Goal: Information Seeking & Learning: Learn about a topic

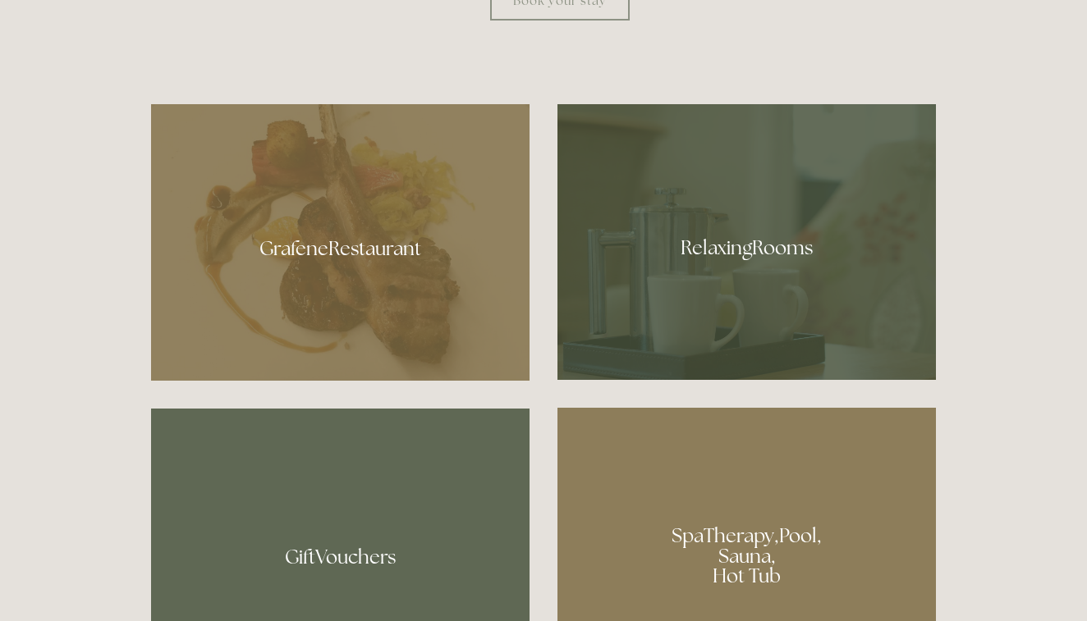
scroll to position [930, 0]
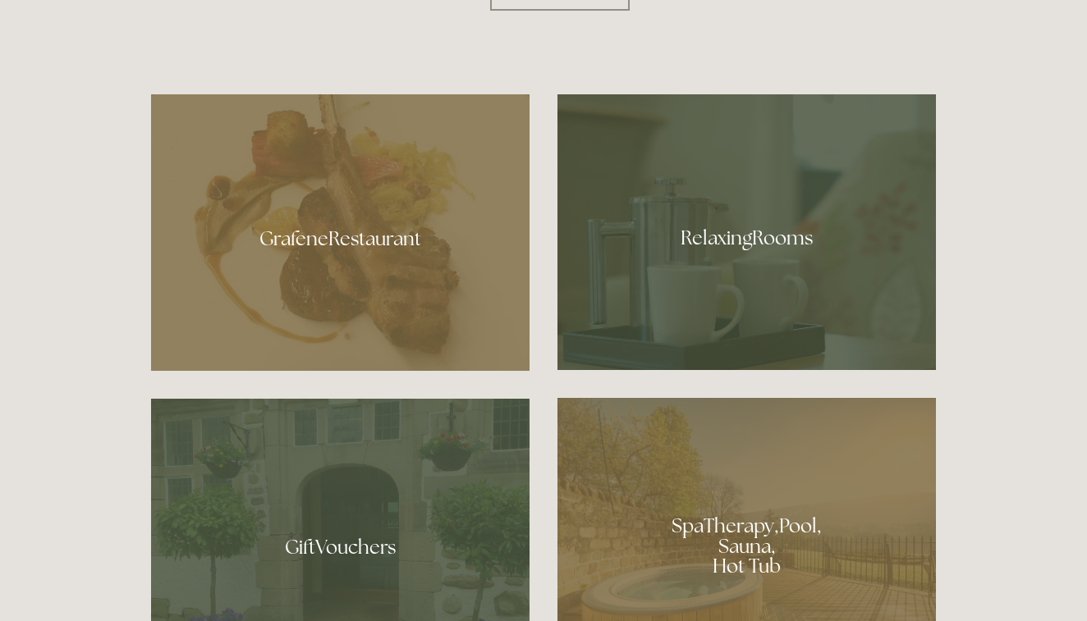
click at [402, 236] on div at bounding box center [340, 232] width 378 height 277
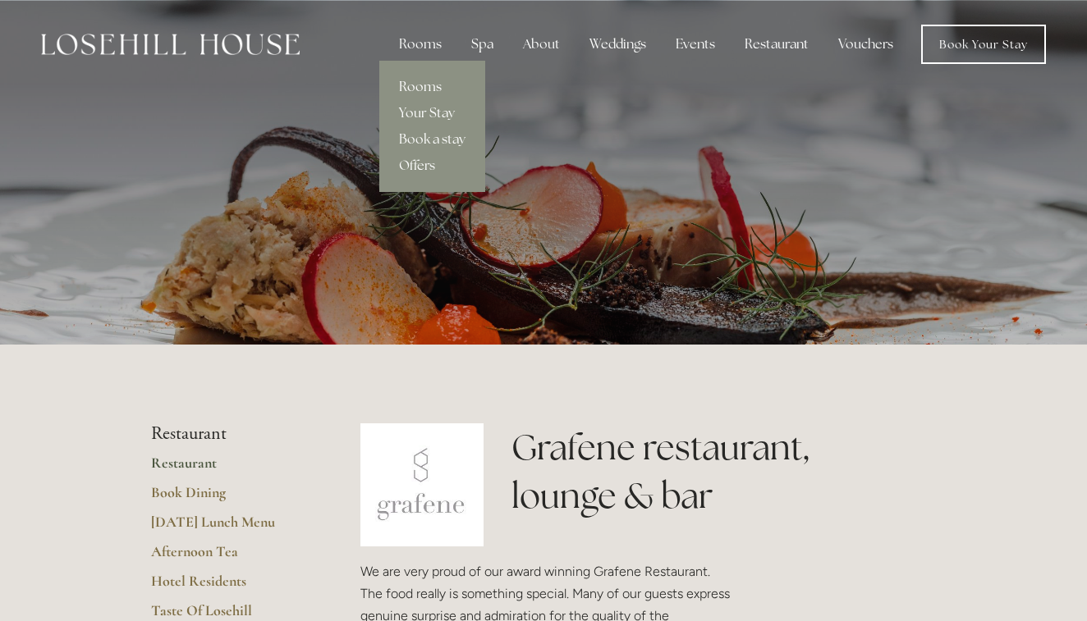
click at [426, 86] on link "Rooms" at bounding box center [432, 87] width 106 height 26
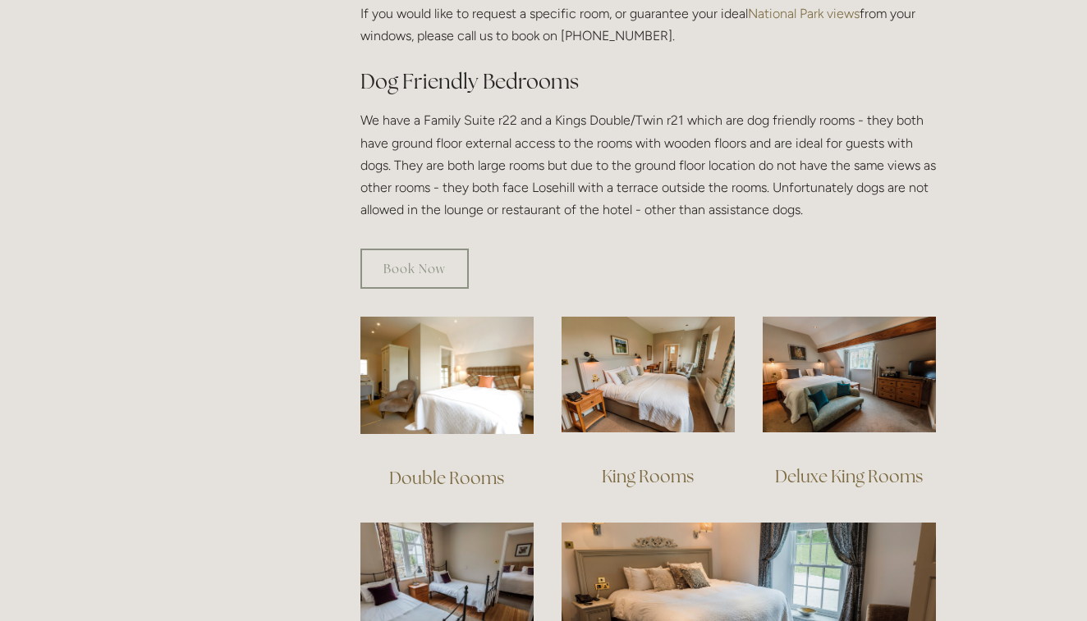
scroll to position [879, 0]
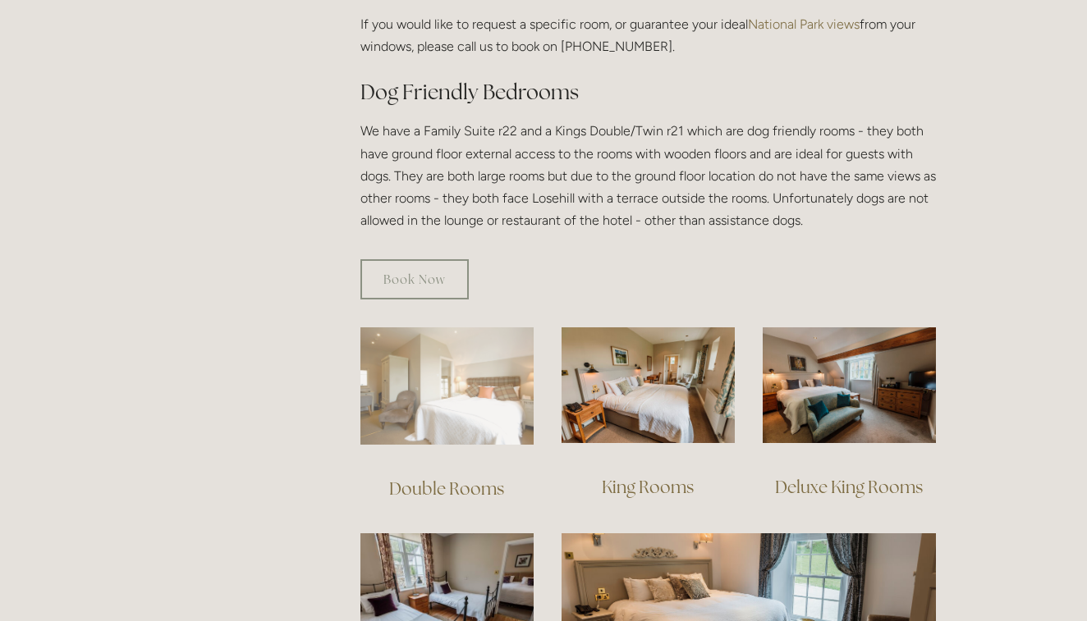
click at [474, 401] on img at bounding box center [446, 386] width 173 height 117
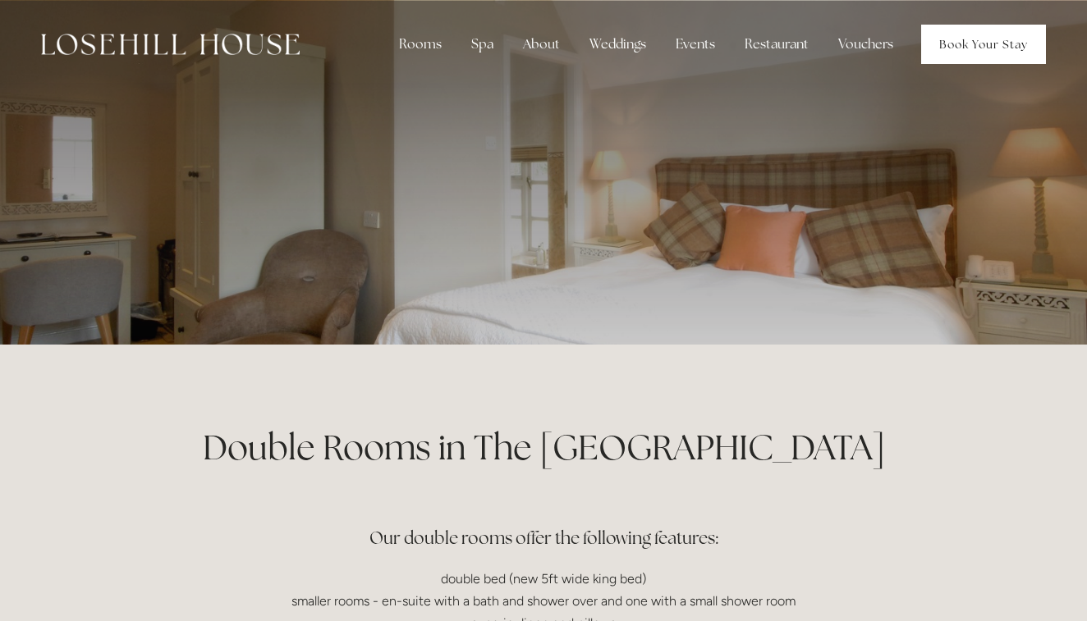
click at [944, 48] on link "Book Your Stay" at bounding box center [983, 44] width 125 height 39
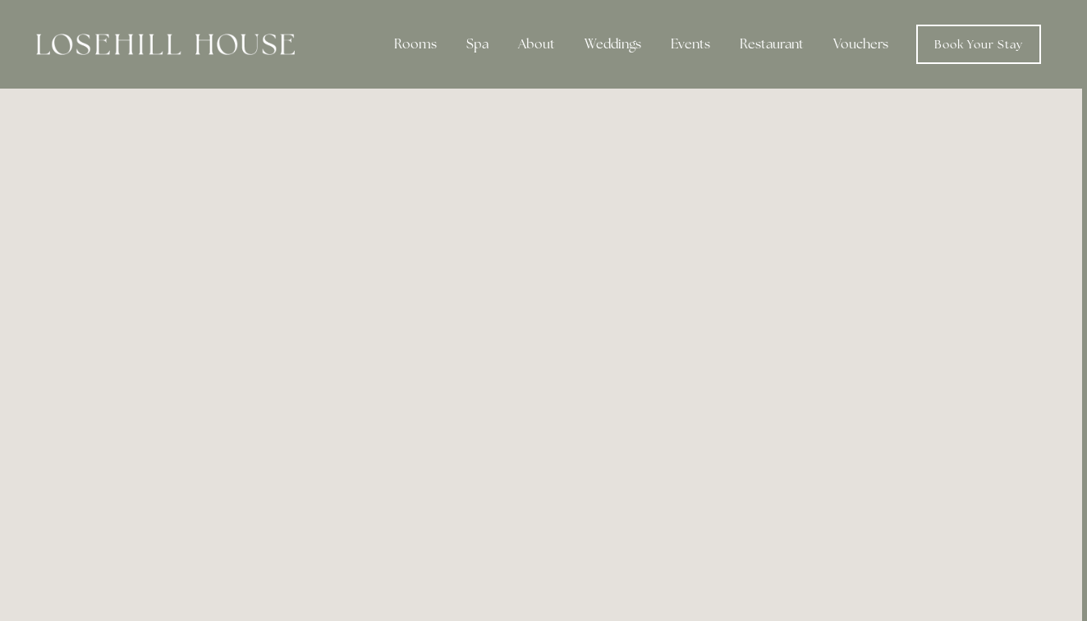
scroll to position [0, 5]
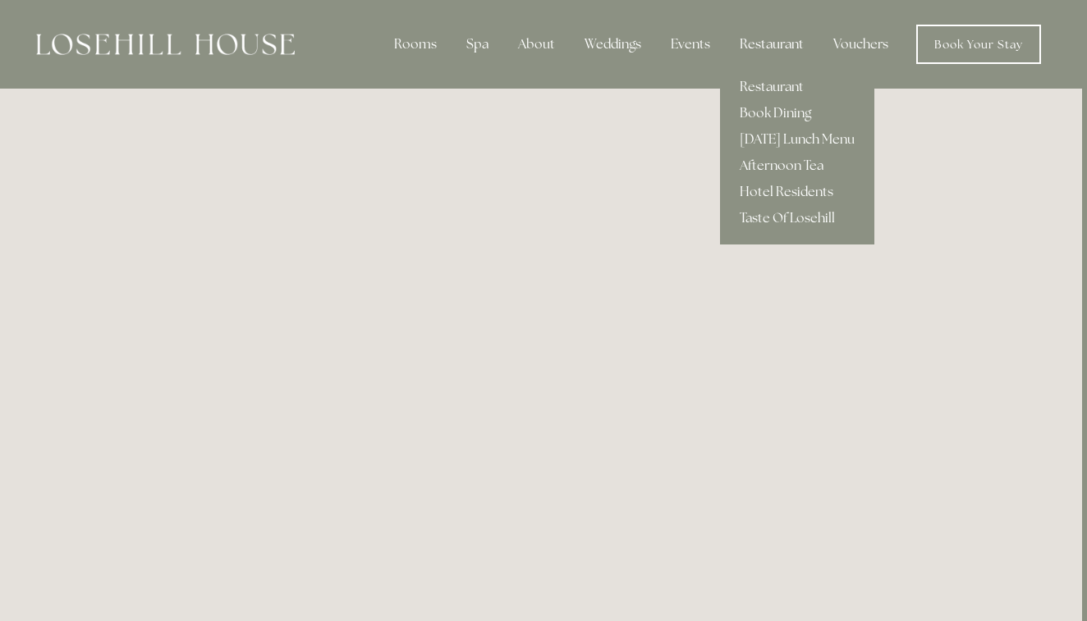
click at [753, 44] on div "Restaurant" at bounding box center [771, 44] width 90 height 33
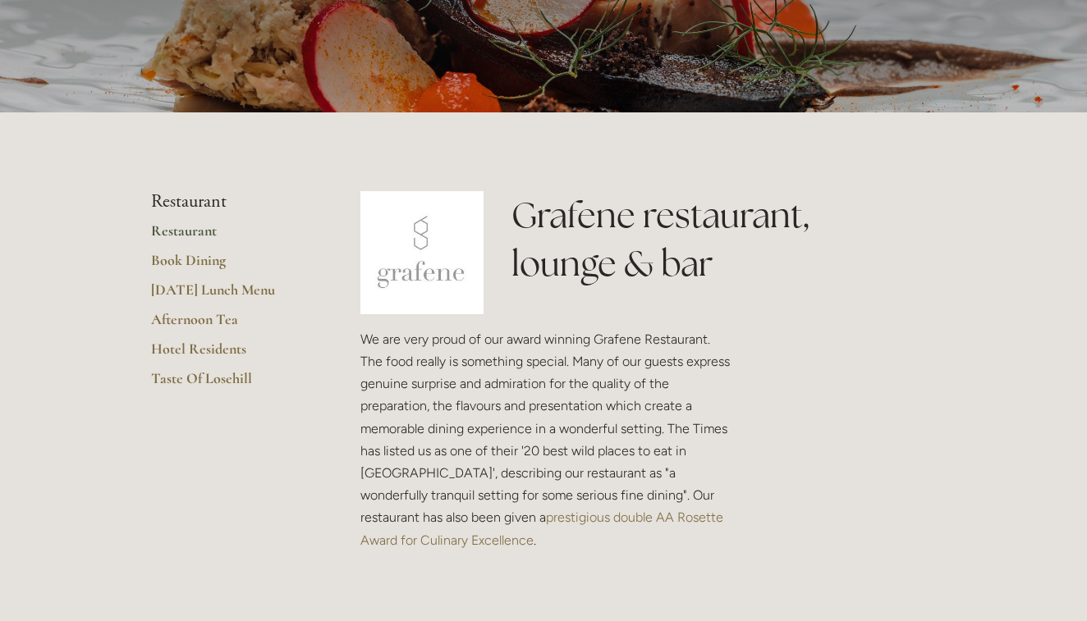
scroll to position [231, 0]
click at [186, 231] on link "Restaurant" at bounding box center [229, 237] width 157 height 30
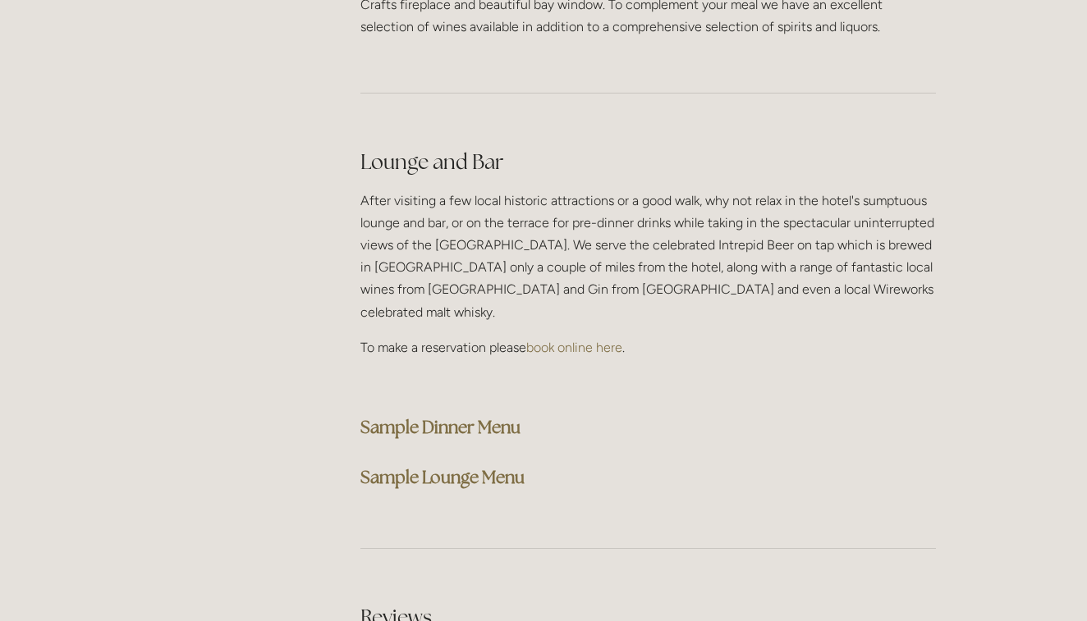
scroll to position [4057, 0]
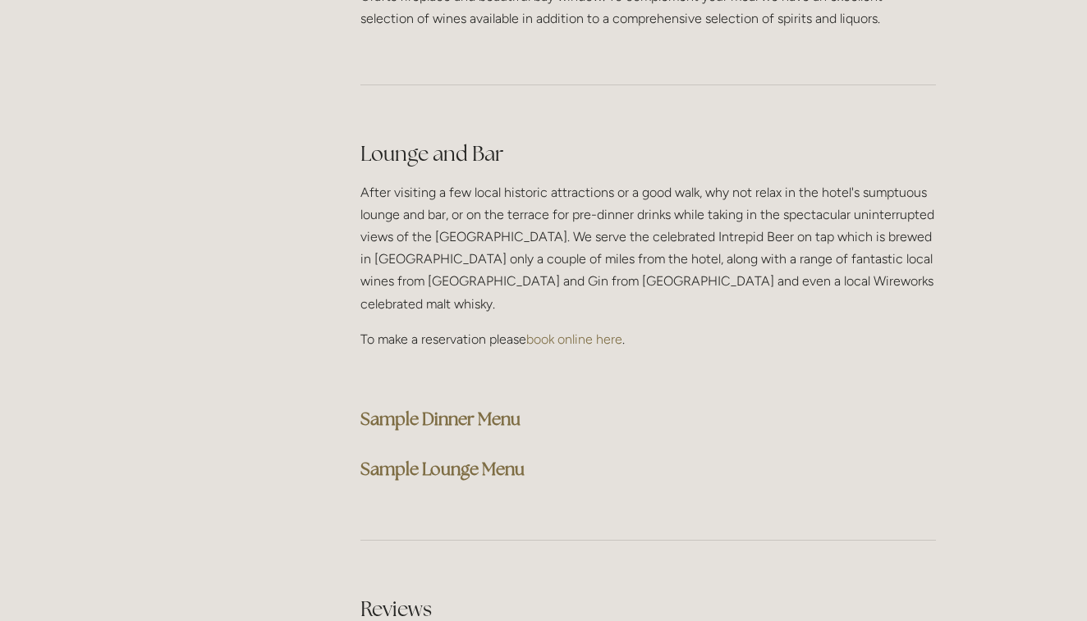
click at [422, 408] on strong "Sample Dinner Menu" at bounding box center [440, 419] width 160 height 22
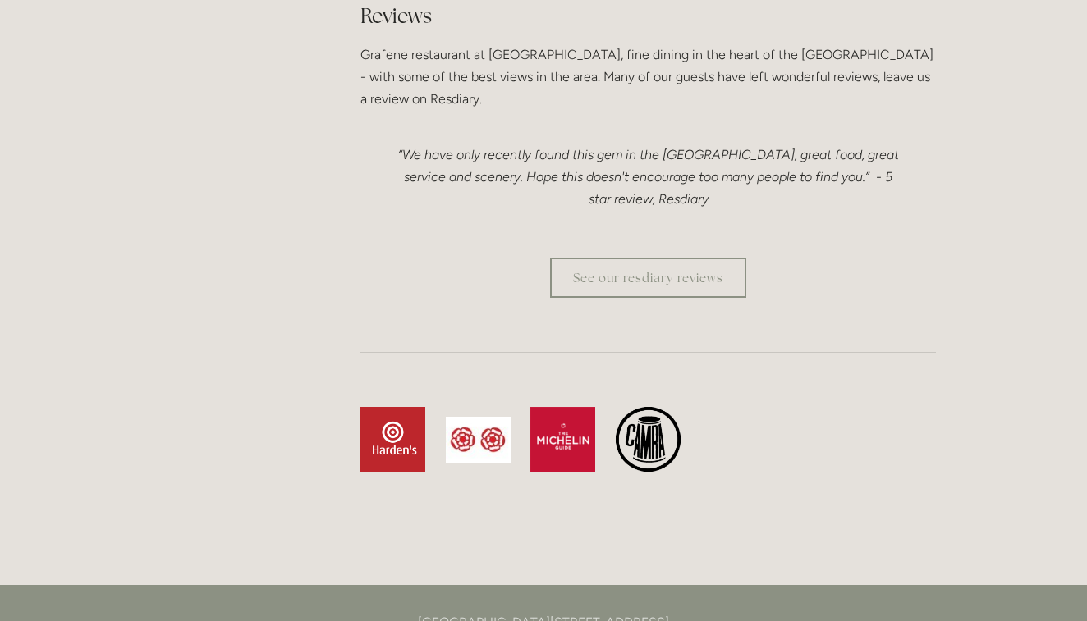
scroll to position [4651, 0]
